Goal: Task Accomplishment & Management: Complete application form

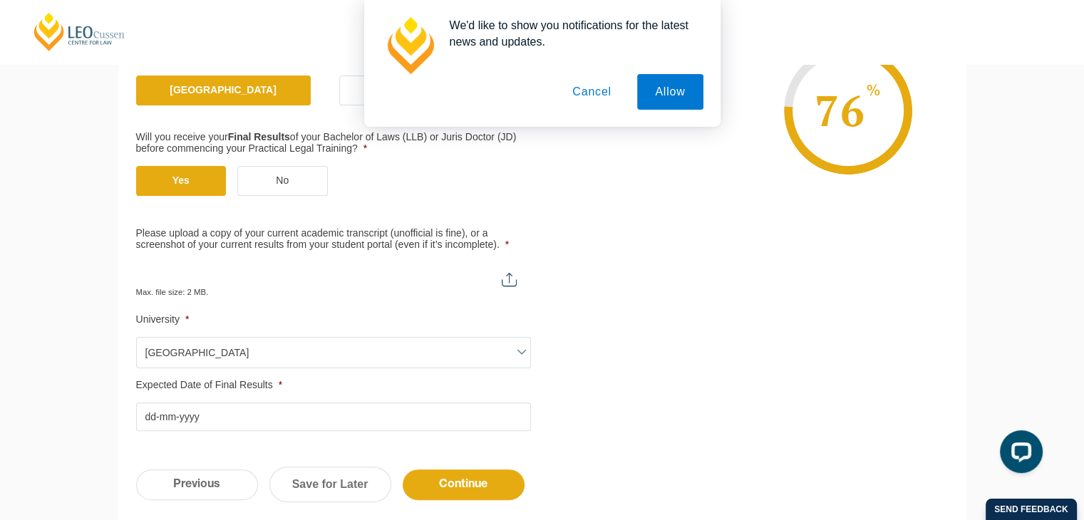
scroll to position [379, 0]
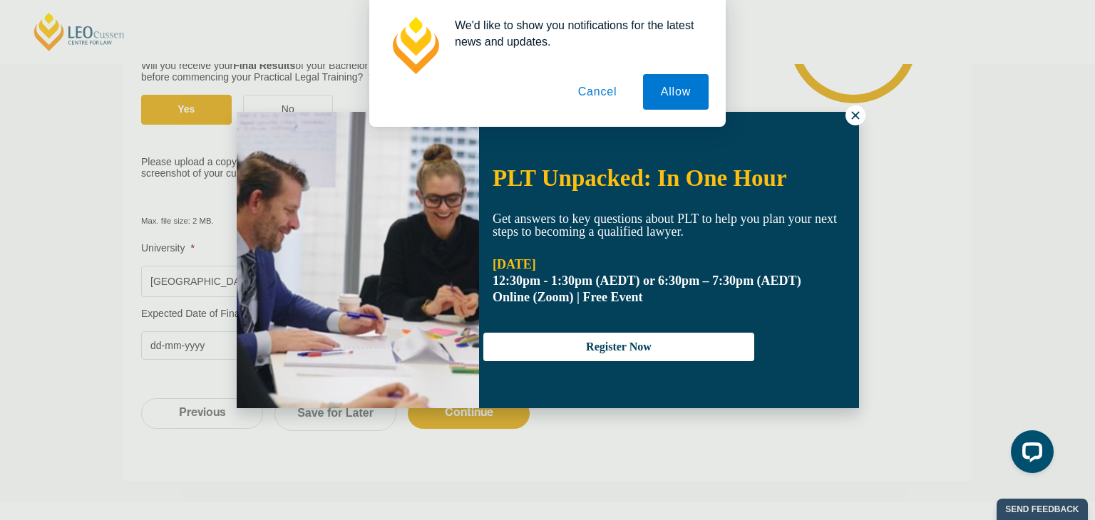
click at [605, 88] on button "Cancel" at bounding box center [597, 92] width 75 height 36
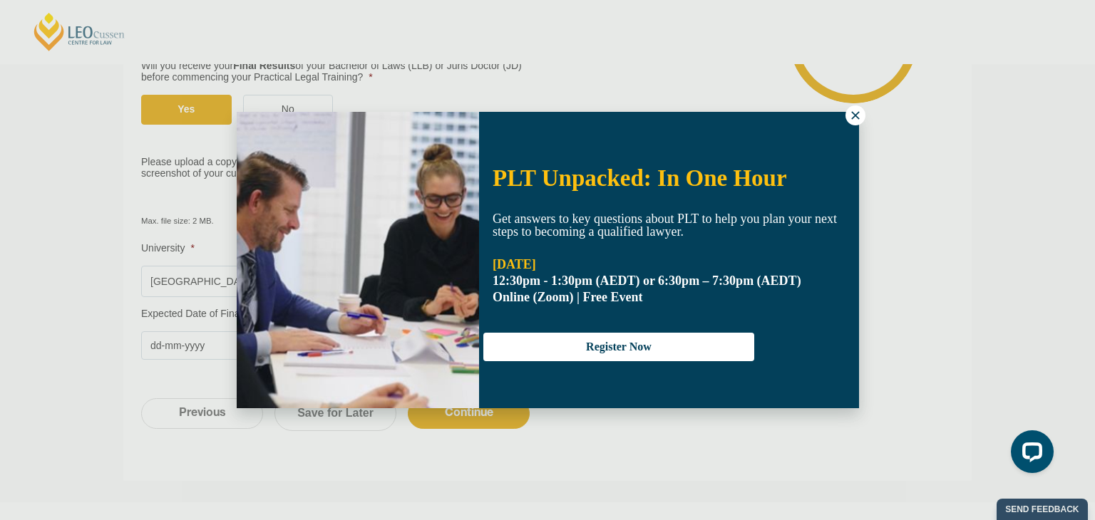
click at [853, 115] on icon at bounding box center [855, 115] width 13 height 13
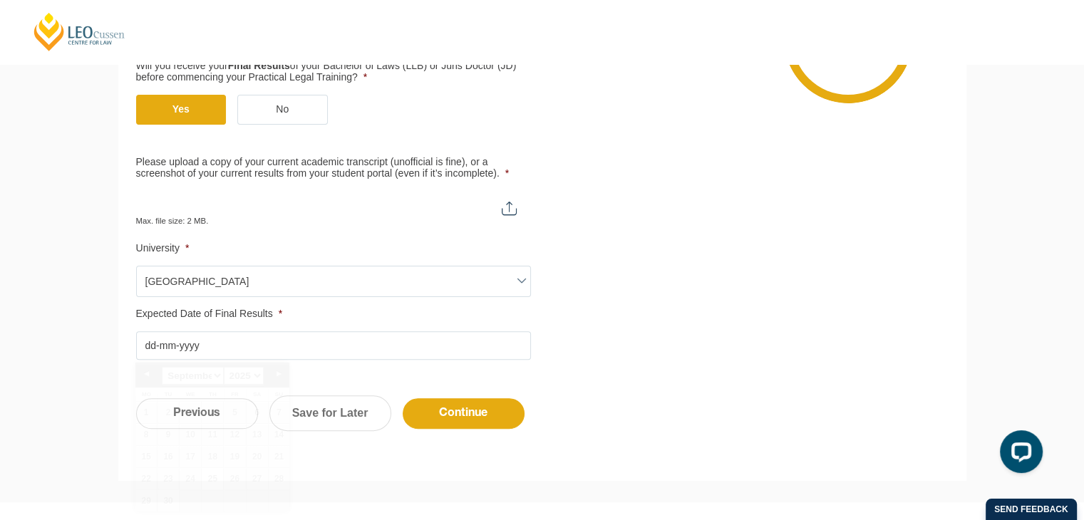
click at [180, 349] on input "Expected Date of Final Results *" at bounding box center [333, 345] width 395 height 29
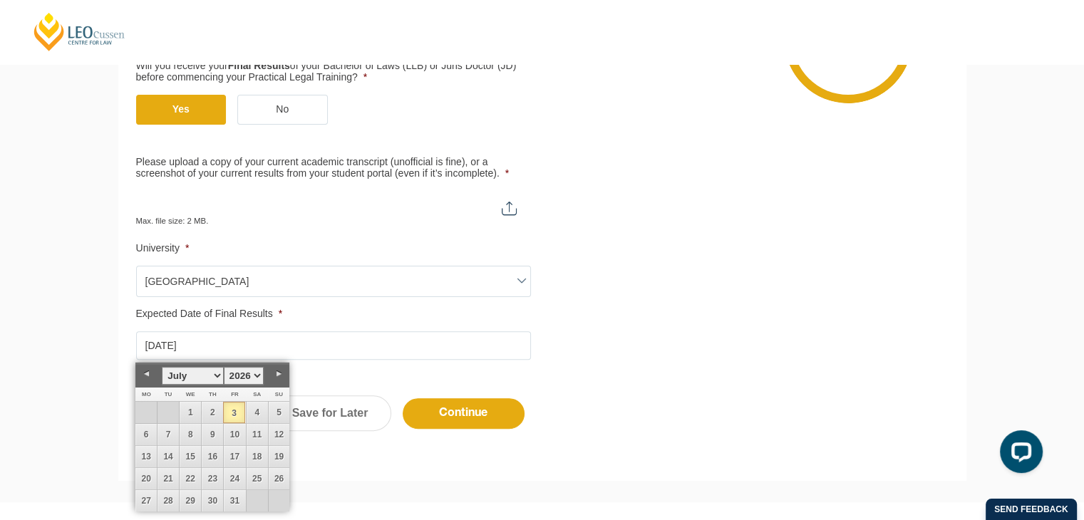
type input "03-07-2026"
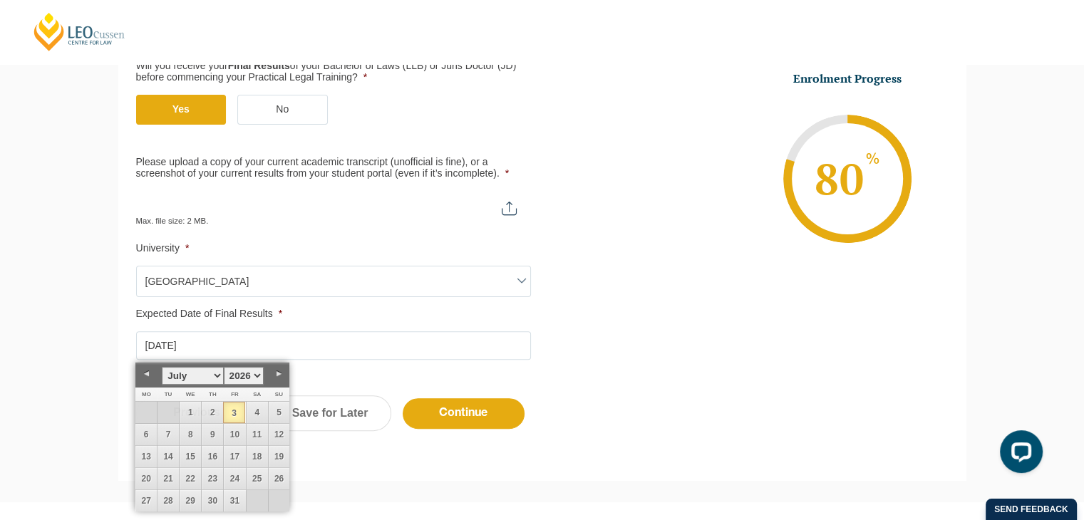
click at [629, 333] on ul "Qualification Before enrolling in the Practical Legal Training program, you wil…" at bounding box center [542, 127] width 813 height 466
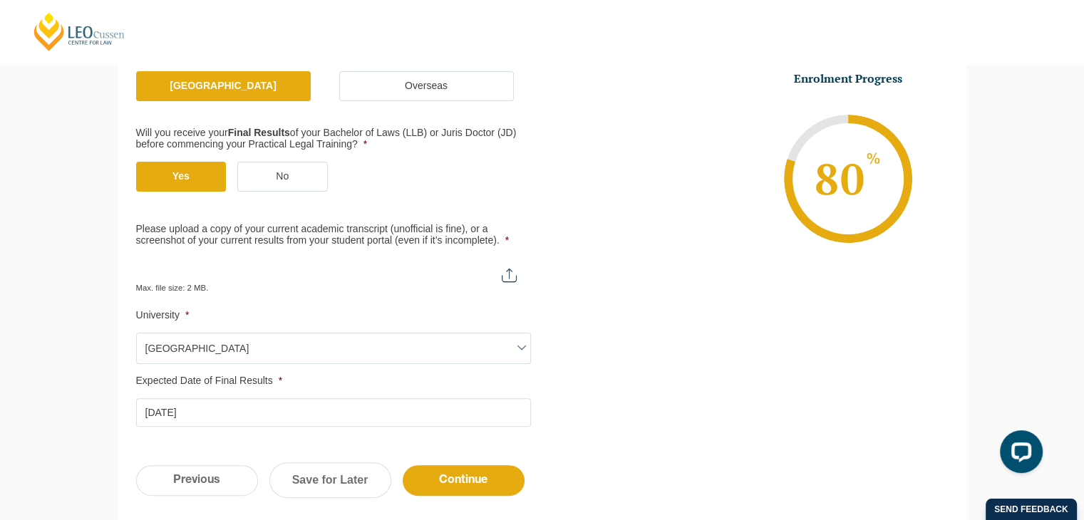
scroll to position [315, 0]
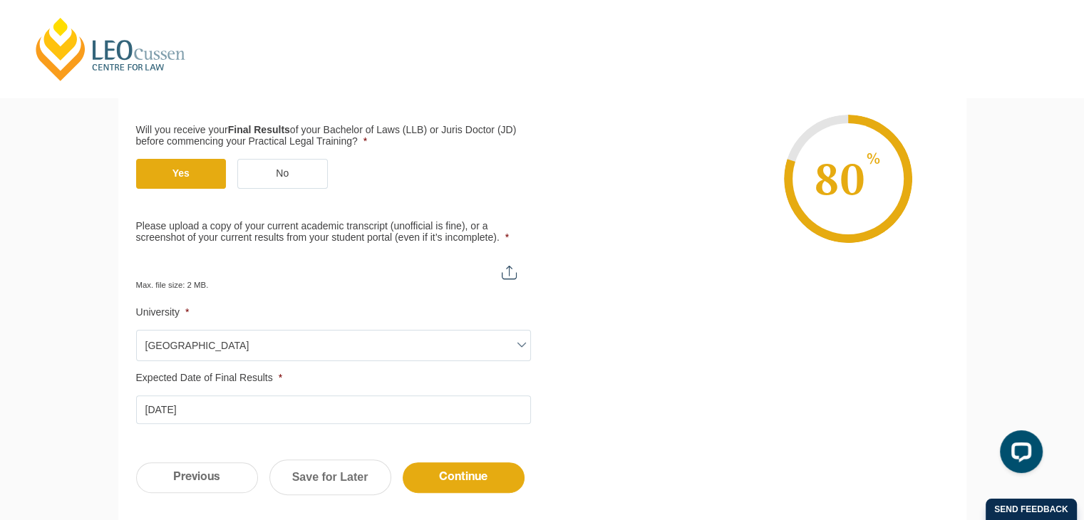
click at [507, 269] on input "Please upload a copy of your current academic transcript (unofficial is fine), …" at bounding box center [333, 267] width 395 height 24
type input "C:\fakepath\grades copy.pdf"
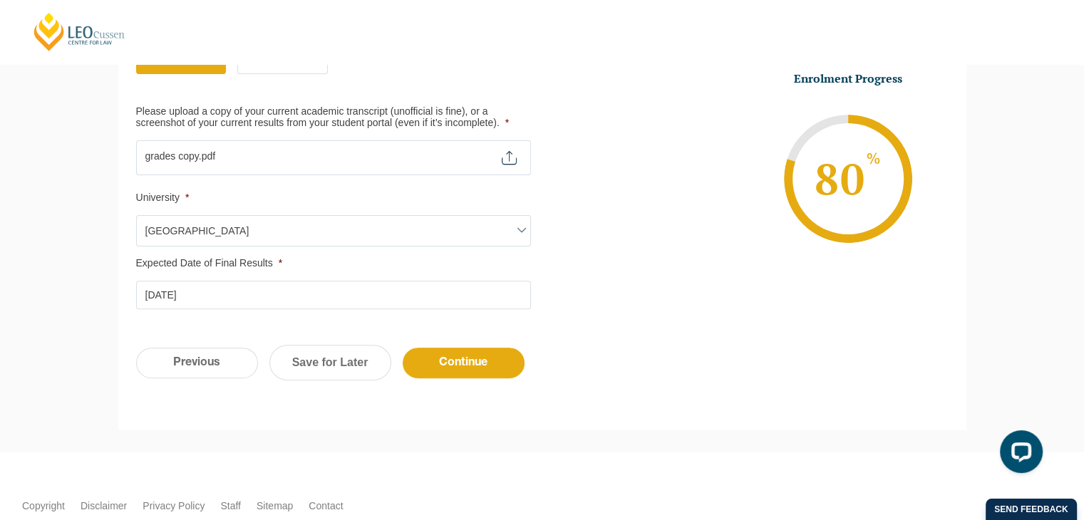
scroll to position [431, 0]
click at [462, 366] on input "Continue" at bounding box center [464, 362] width 122 height 31
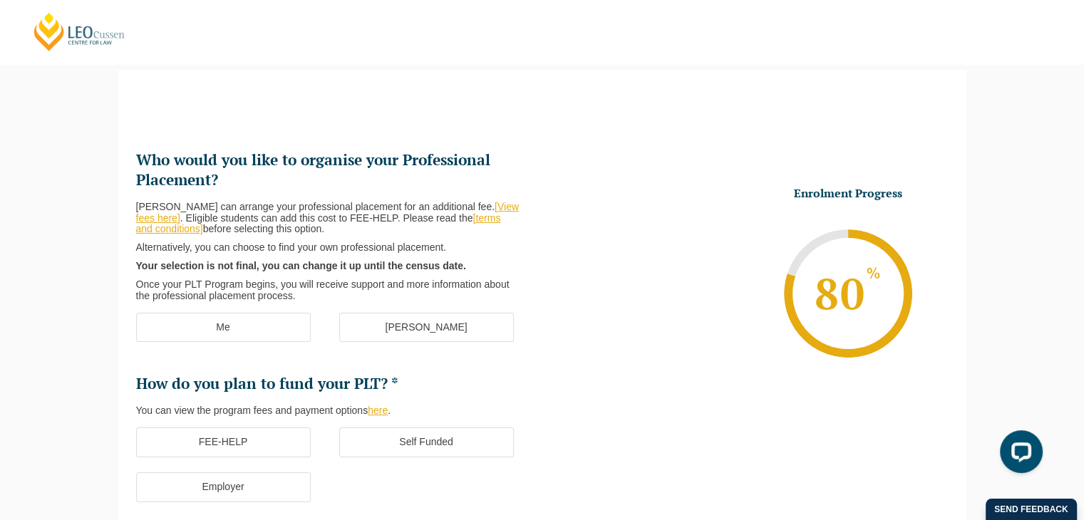
scroll to position [123, 0]
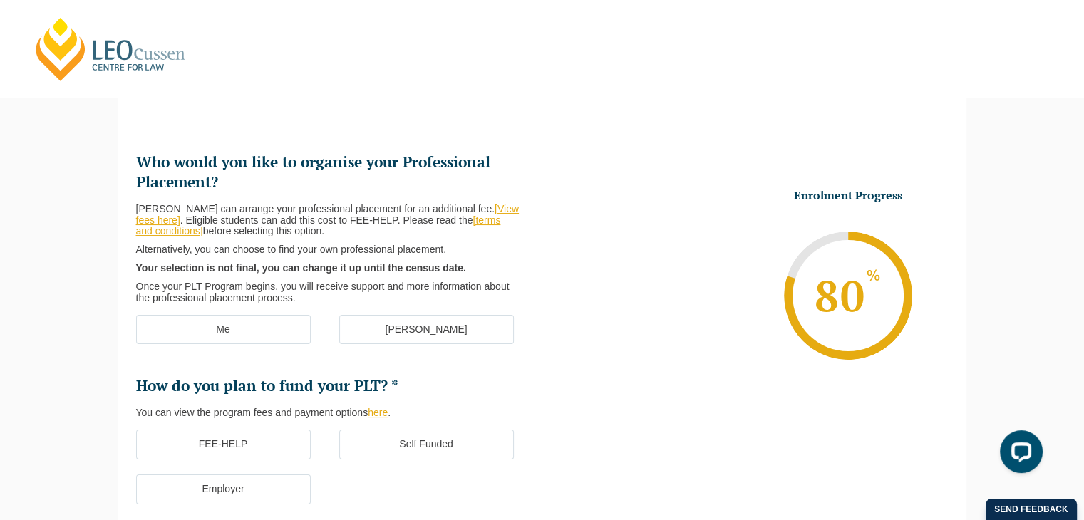
click at [393, 331] on label "[PERSON_NAME]" at bounding box center [426, 330] width 175 height 30
click at [0, 0] on input "[PERSON_NAME]" at bounding box center [0, 0] width 0 height 0
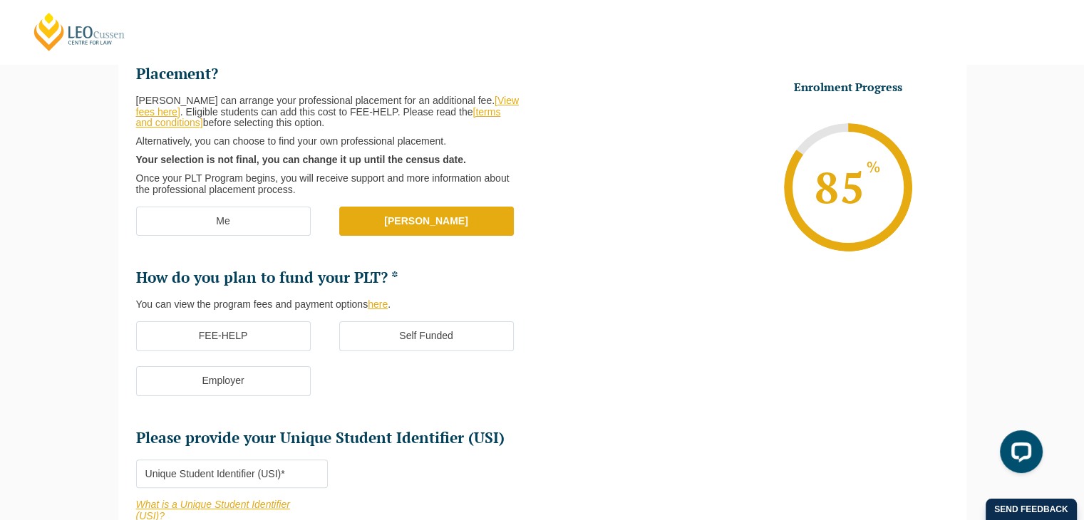
scroll to position [232, 0]
click at [244, 334] on label "FEE-HELP" at bounding box center [223, 336] width 175 height 30
click at [0, 0] on input "FEE-HELP" at bounding box center [0, 0] width 0 height 0
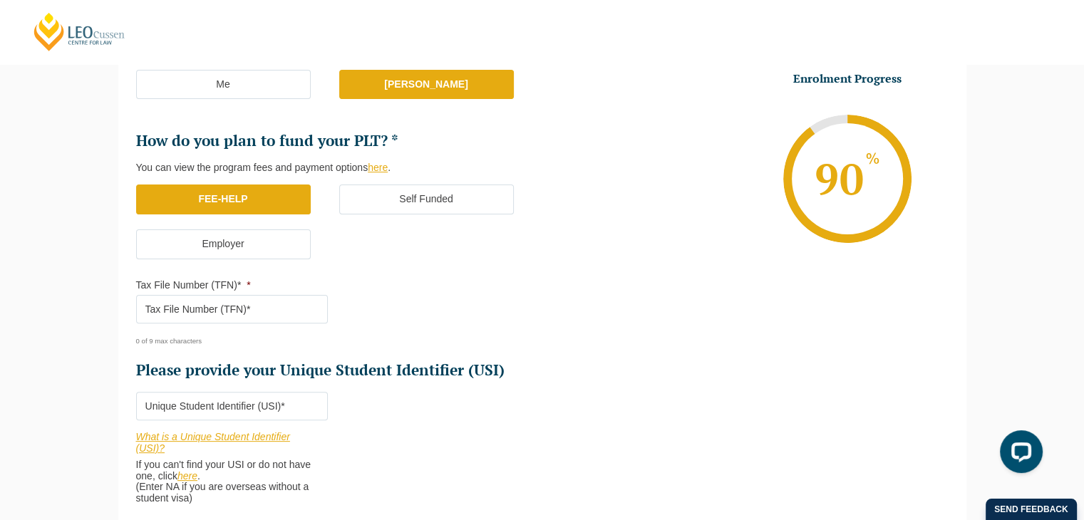
scroll to position [370, 0]
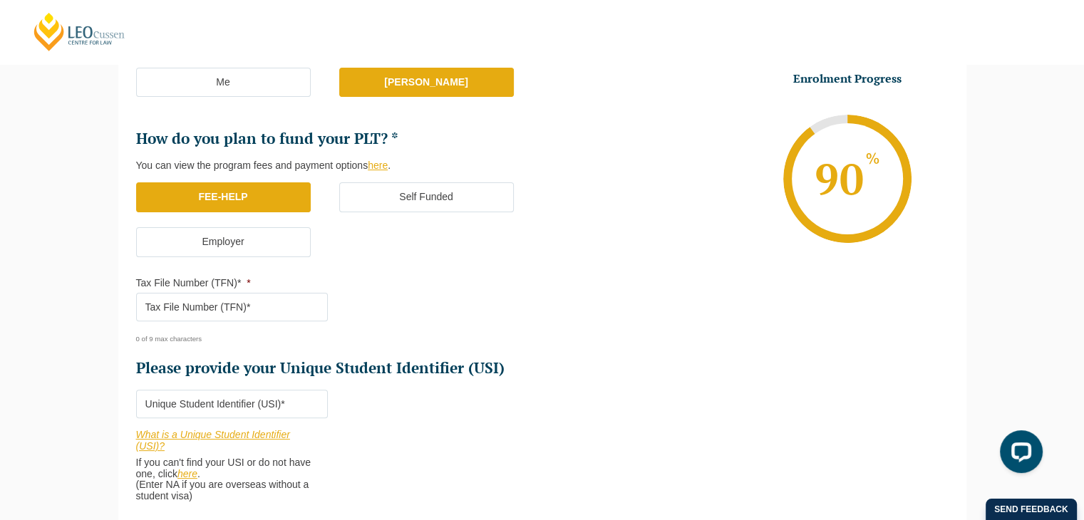
click at [261, 310] on input "Tax File Number (TFN)* *" at bounding box center [232, 307] width 192 height 29
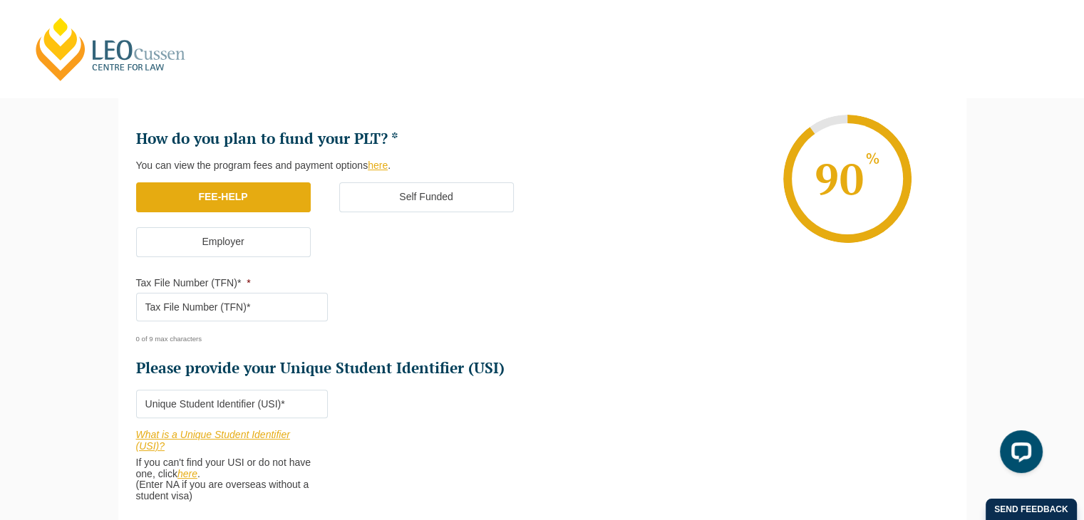
click at [311, 294] on input "Tax File Number (TFN)* *" at bounding box center [232, 307] width 192 height 29
paste input "2323417"
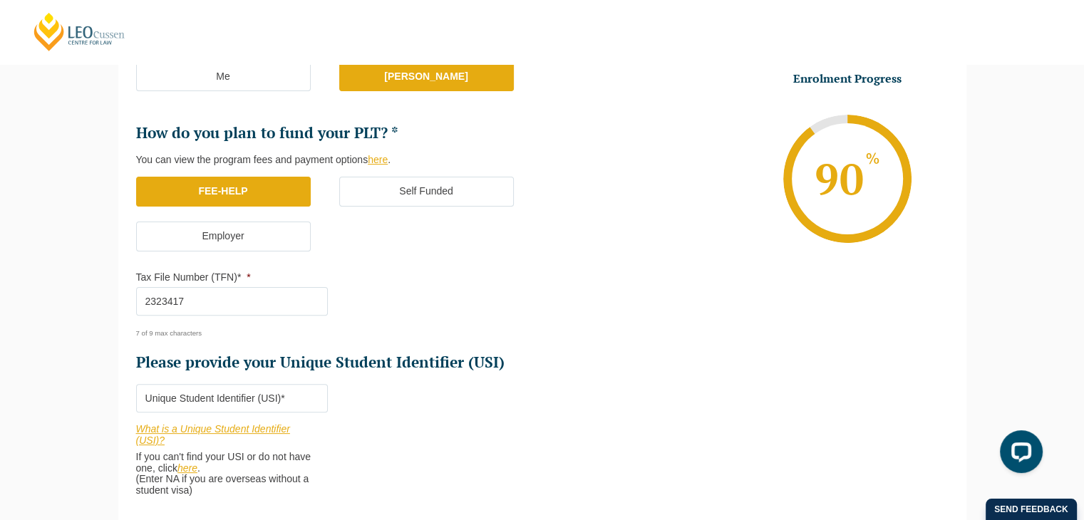
scroll to position [374, 0]
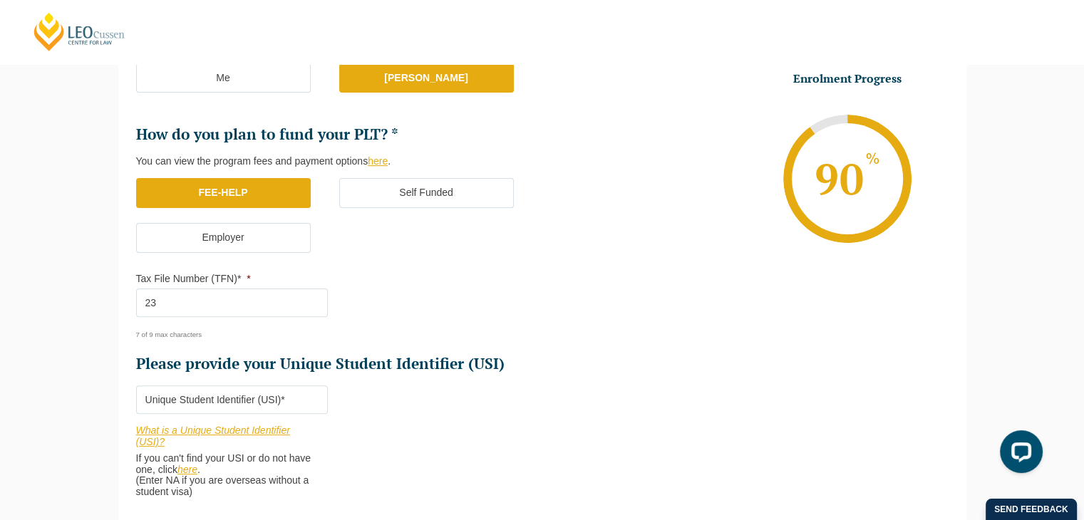
type input "2"
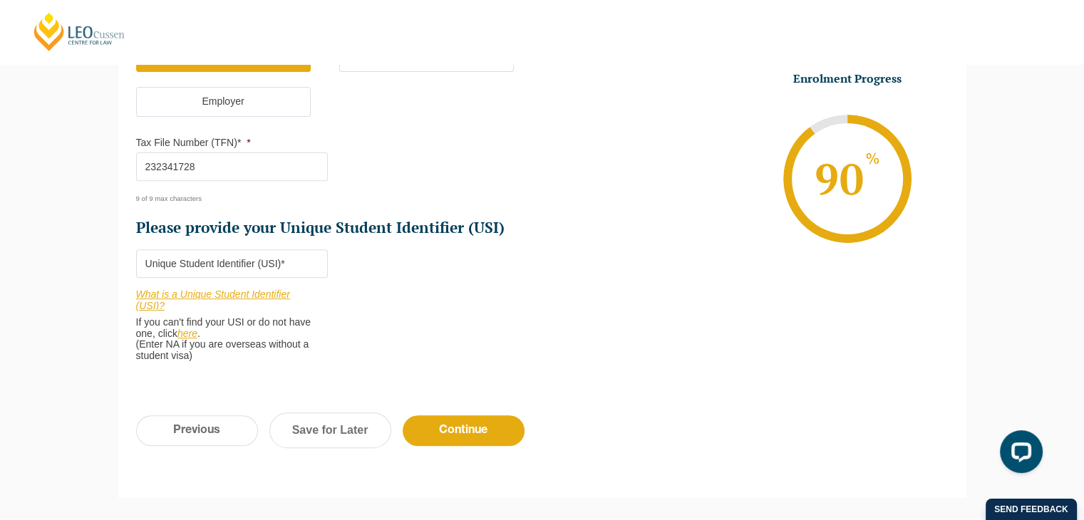
scroll to position [514, 0]
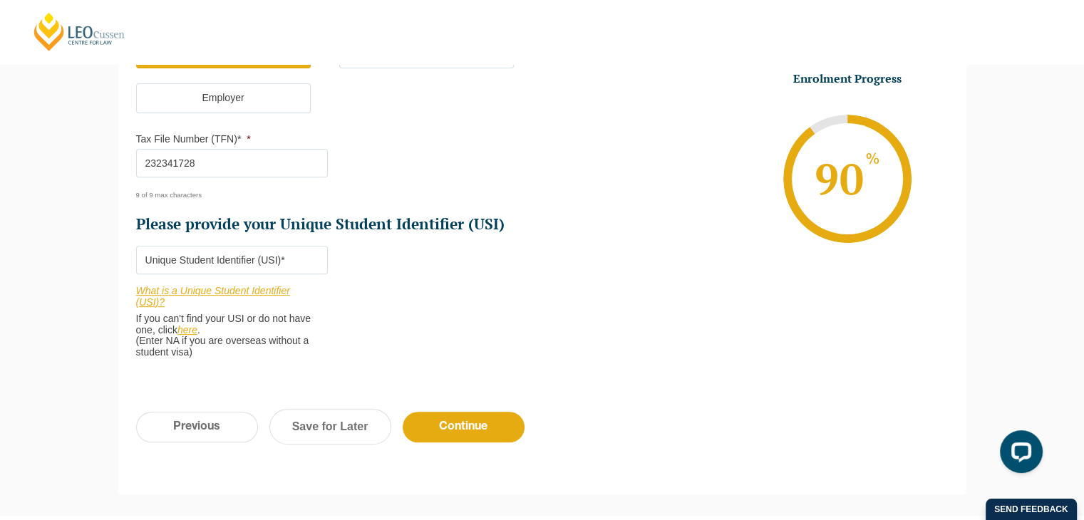
type input "232341728"
click at [303, 258] on input "Please provide your Unique Student Identifier (USI) *" at bounding box center [232, 260] width 192 height 29
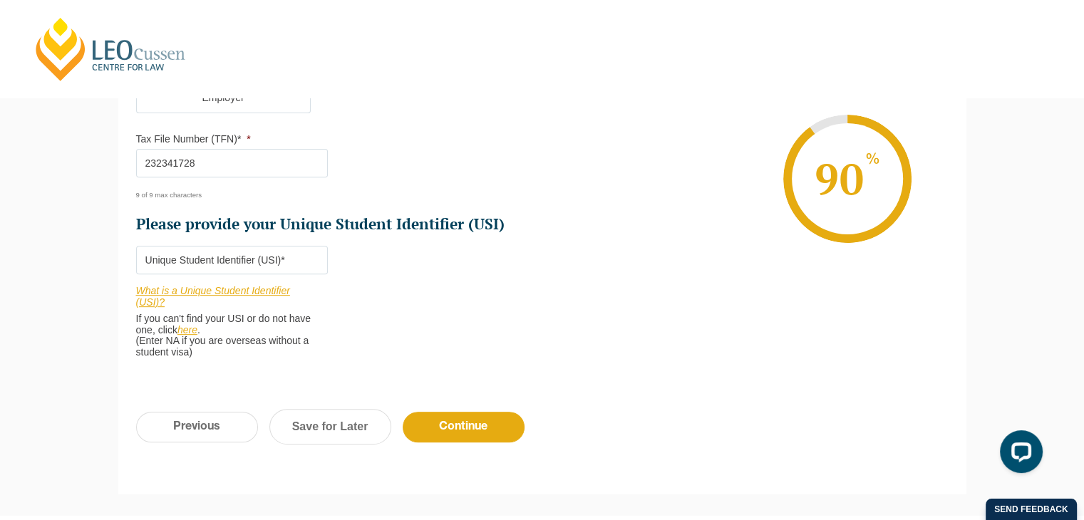
click at [294, 257] on input "Please provide your Unique Student Identifier (USI) *" at bounding box center [232, 260] width 192 height 29
type input "3BK8WJN4D4"
click at [428, 426] on input "Continue" at bounding box center [464, 427] width 122 height 31
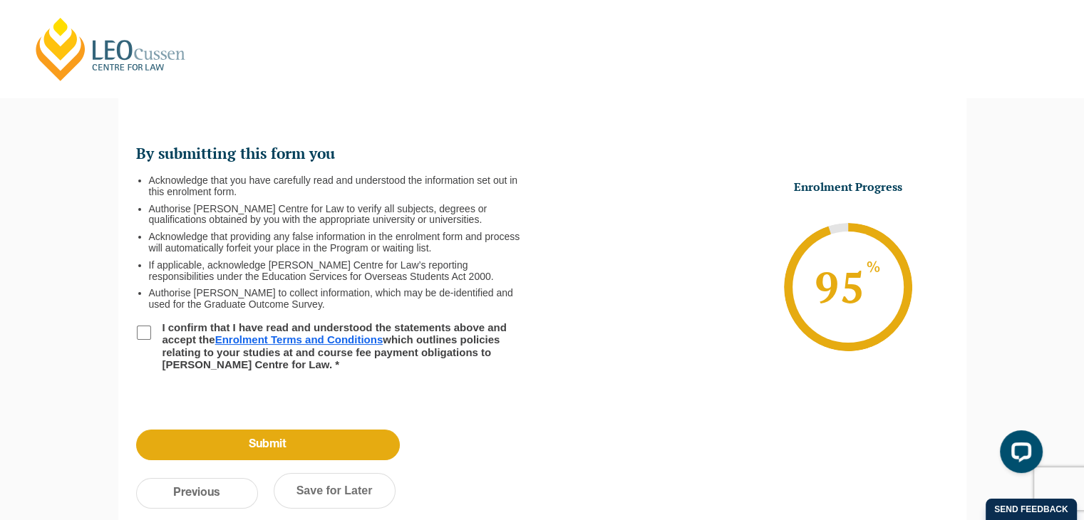
scroll to position [123, 0]
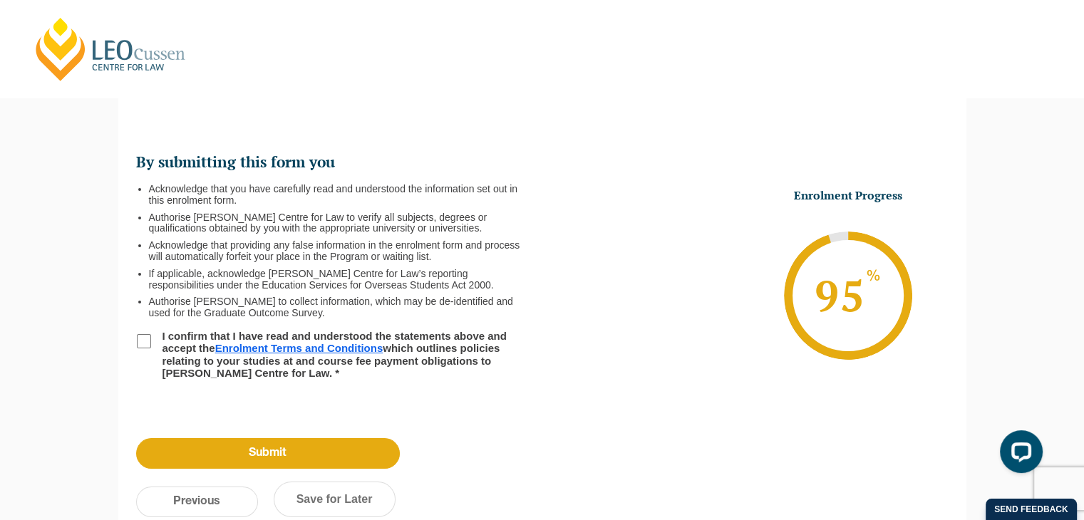
click at [143, 340] on input "I confirm that I have read and understood the statements above and accept the E…" at bounding box center [144, 341] width 14 height 14
checkbox input "true"
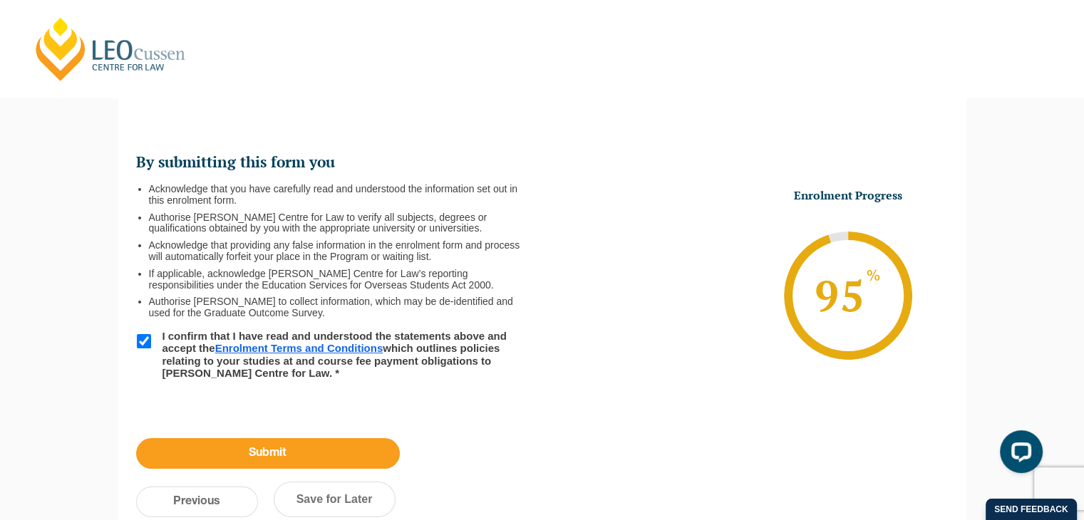
click at [302, 447] on input "Submit" at bounding box center [268, 453] width 264 height 31
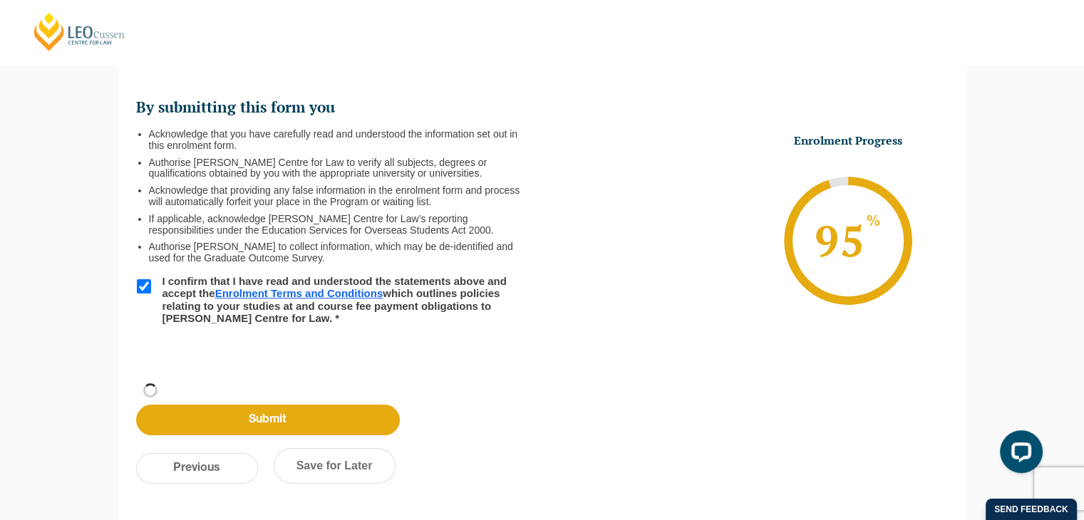
scroll to position [179, 0]
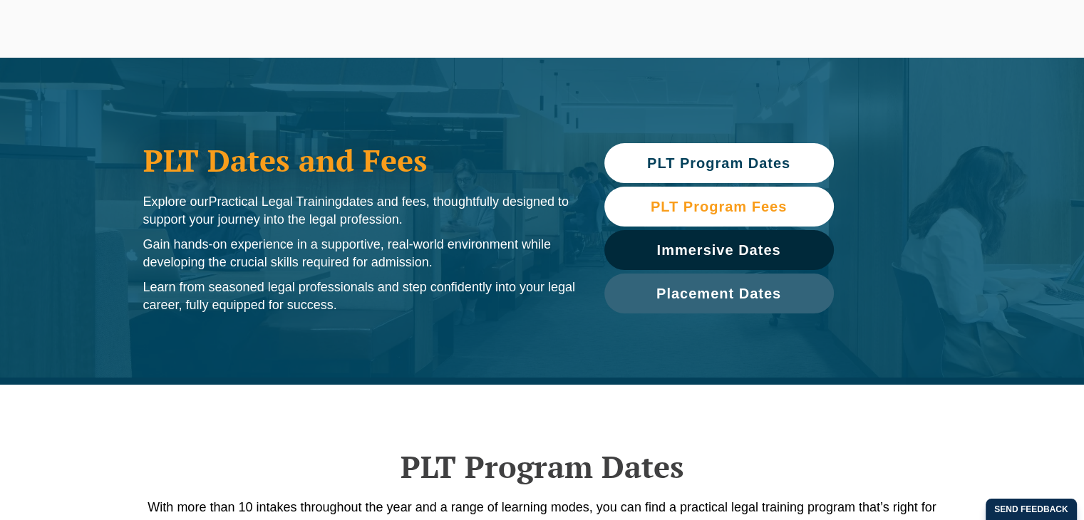
click at [688, 200] on span "PLT Program Fees" at bounding box center [719, 207] width 136 height 14
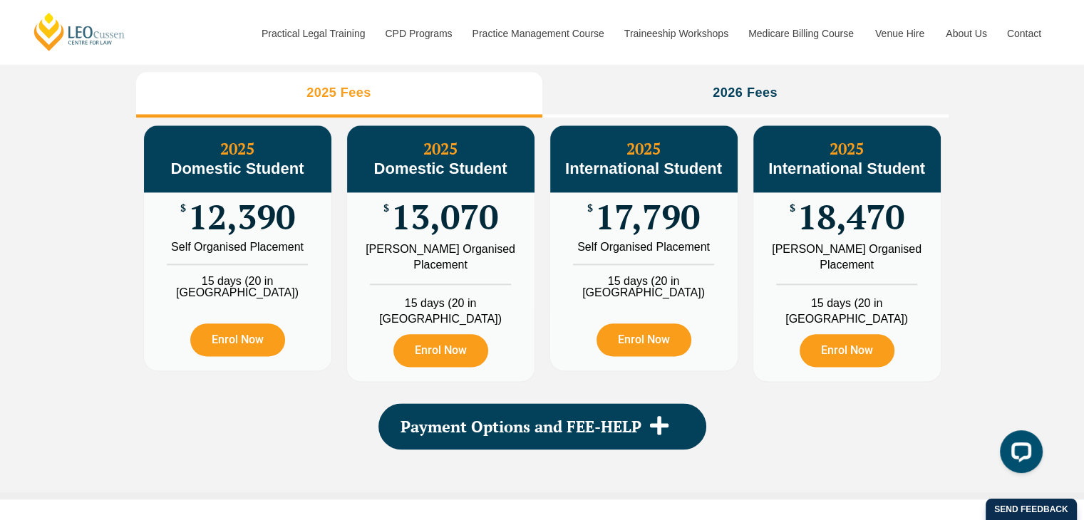
scroll to position [1681, 0]
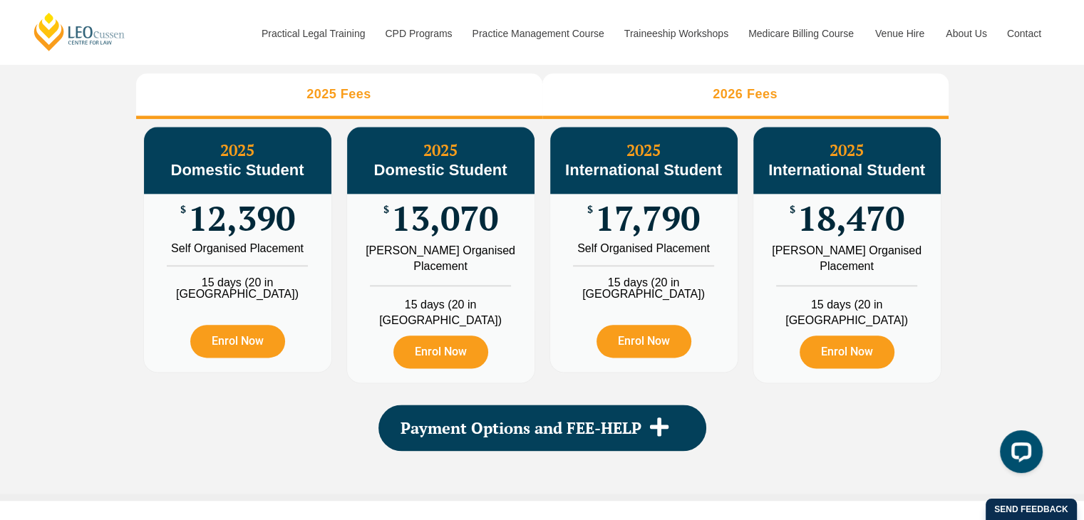
click at [731, 102] on h3 "2026 Fees" at bounding box center [745, 94] width 65 height 16
click at [399, 119] on li "2025 Fees" at bounding box center [339, 96] width 406 height 46
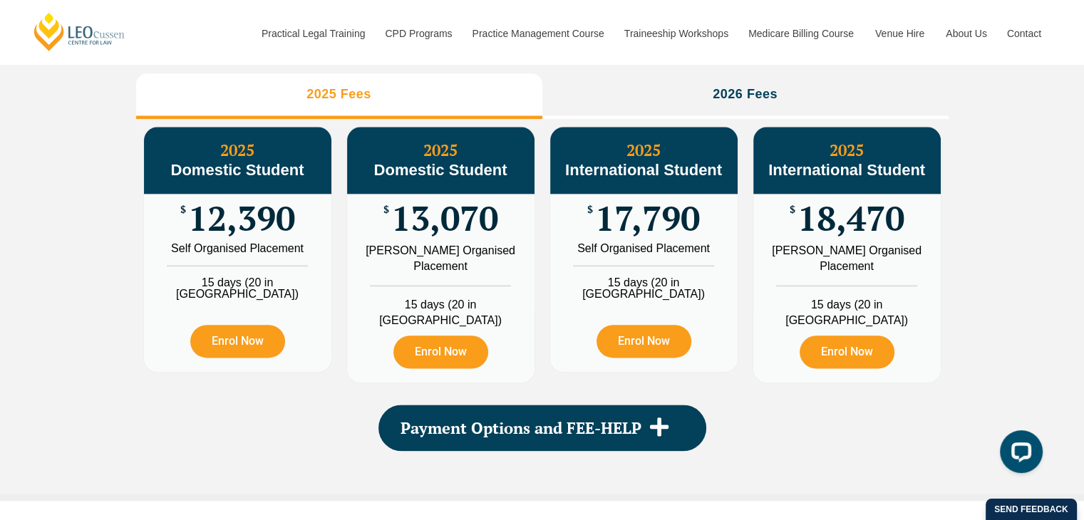
click at [674, 145] on div "2025 International Student" at bounding box center [643, 160] width 187 height 67
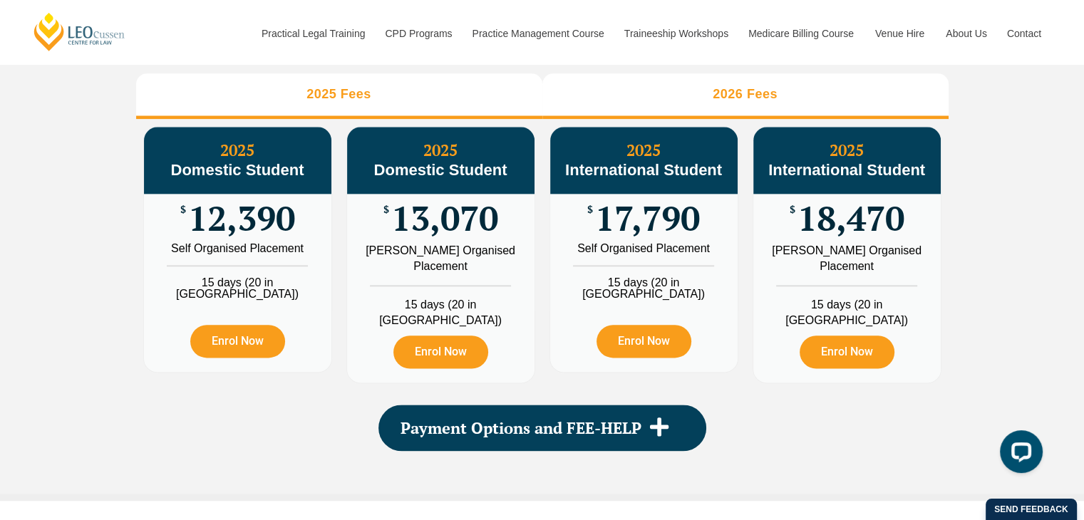
click at [682, 119] on li "2026 Fees" at bounding box center [745, 96] width 406 height 46
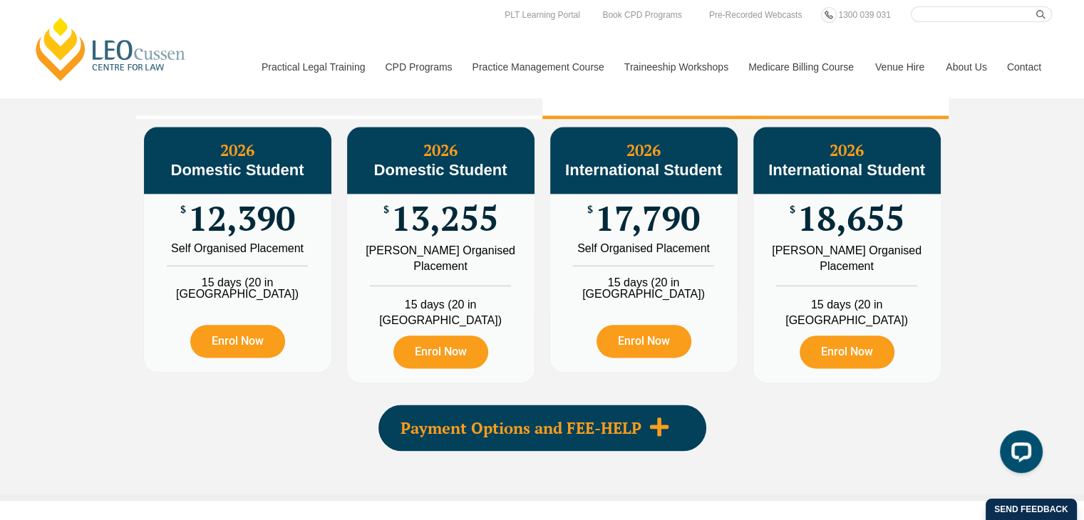
click at [539, 443] on div "Payment Options and FEE-HELP" at bounding box center [543, 428] width 328 height 46
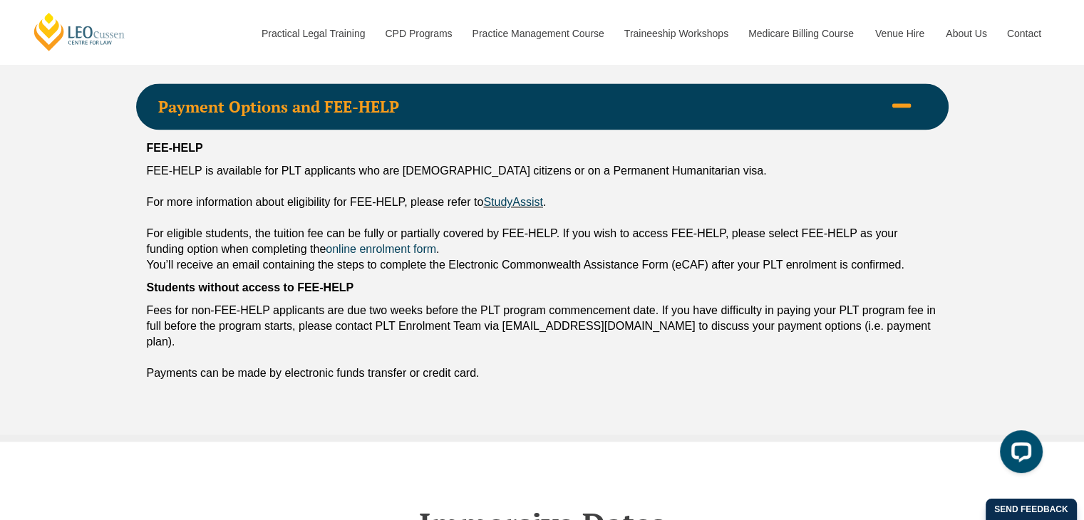
scroll to position [2002, 0]
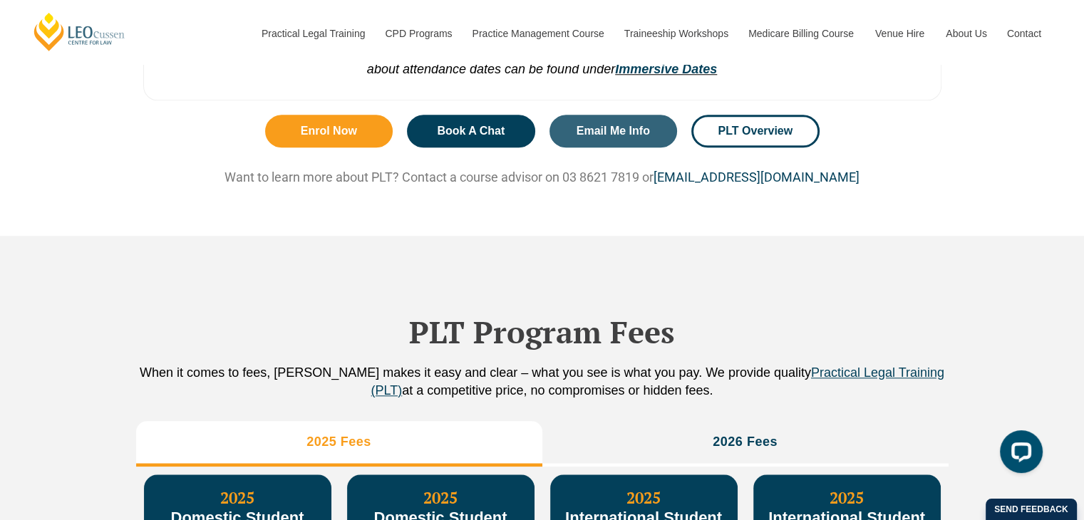
scroll to position [1661, 0]
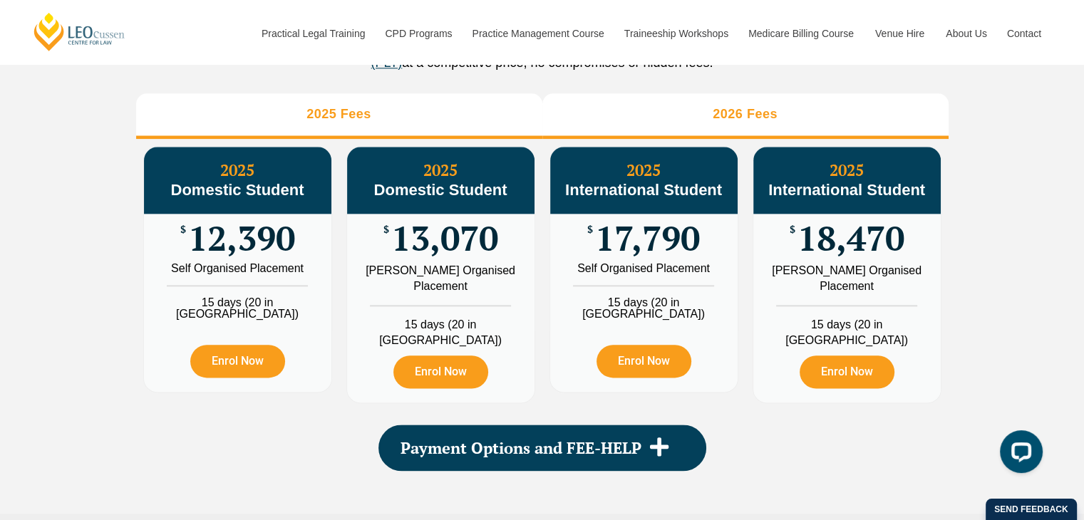
click at [719, 123] on h3 "2026 Fees" at bounding box center [745, 114] width 65 height 16
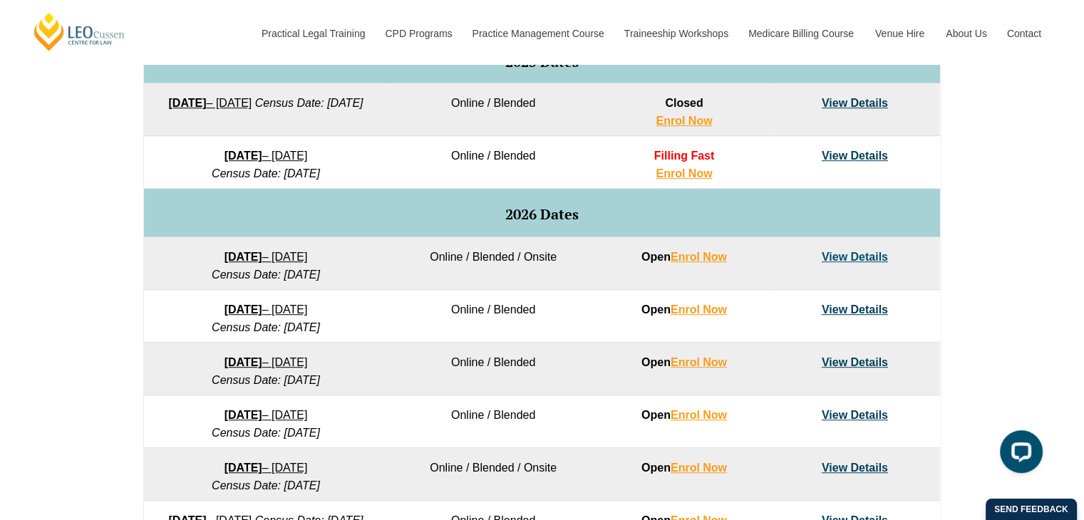
scroll to position [553, 0]
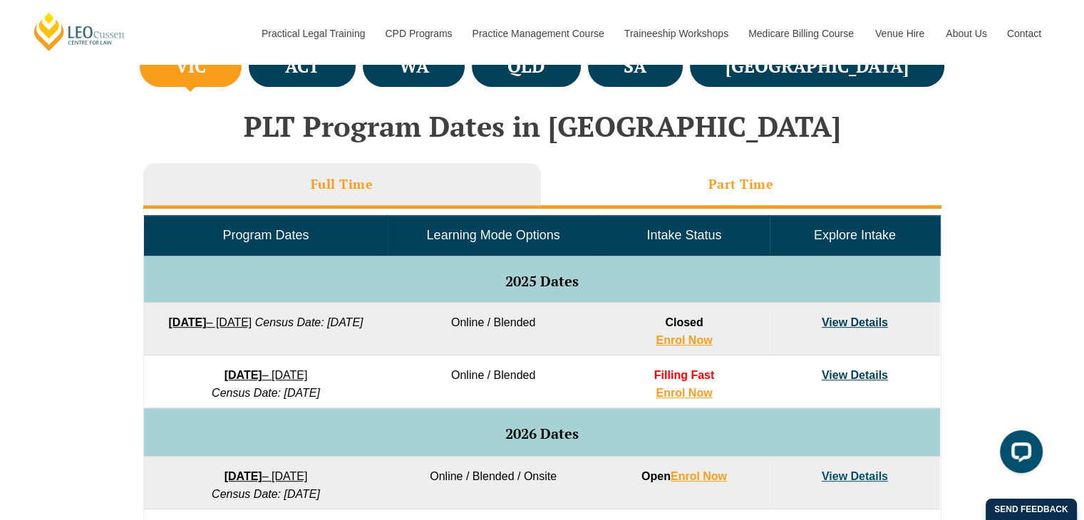
click at [677, 176] on li "Part Time" at bounding box center [741, 186] width 401 height 46
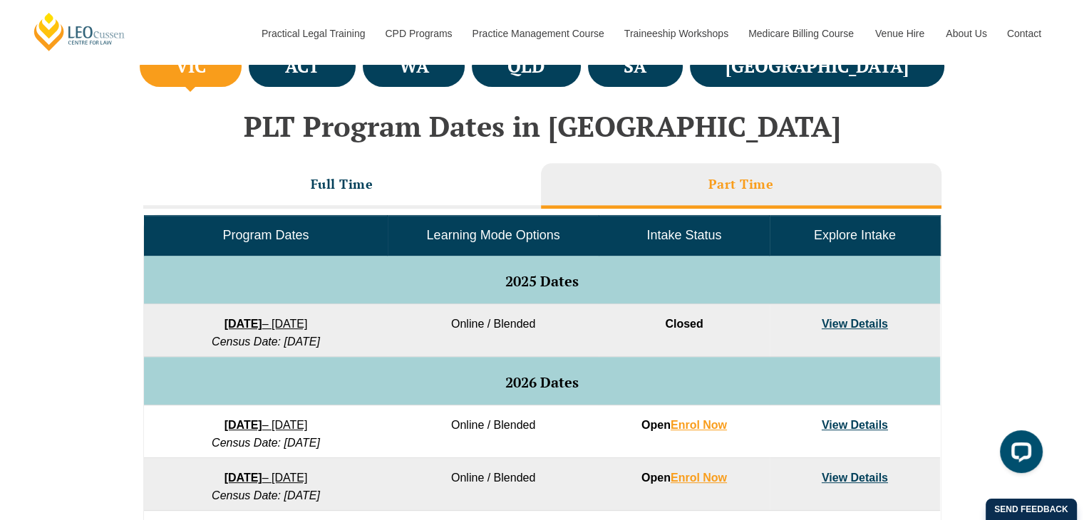
scroll to position [824, 0]
